Goal: Information Seeking & Learning: Learn about a topic

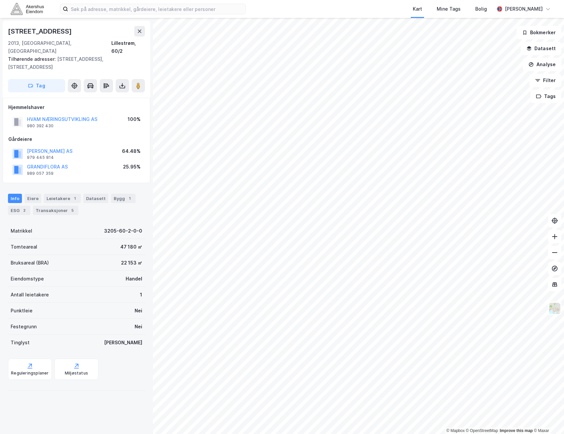
click at [105, 146] on div "RIMFELDT KARL RAGNAR AS 979 445 814 64.48%" at bounding box center [76, 154] width 136 height 16
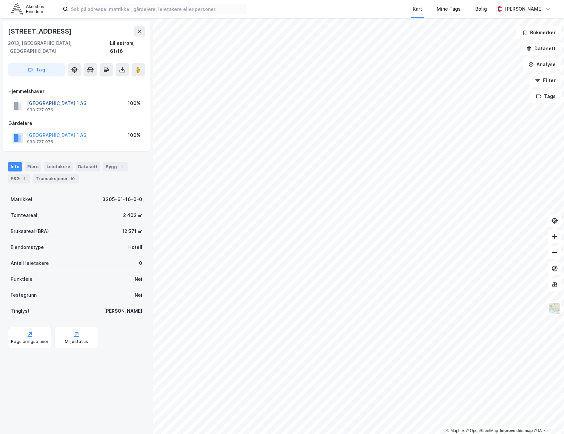
click at [0, 0] on button "OSLO HOTEL 1 AS" at bounding box center [0, 0] width 0 height 0
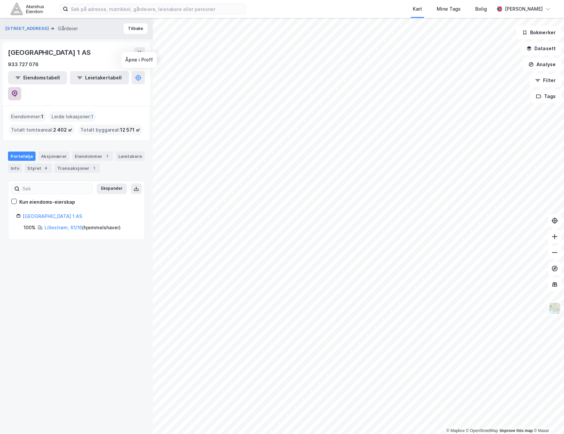
click at [18, 90] on icon at bounding box center [14, 93] width 7 height 7
